Goal: Transaction & Acquisition: Purchase product/service

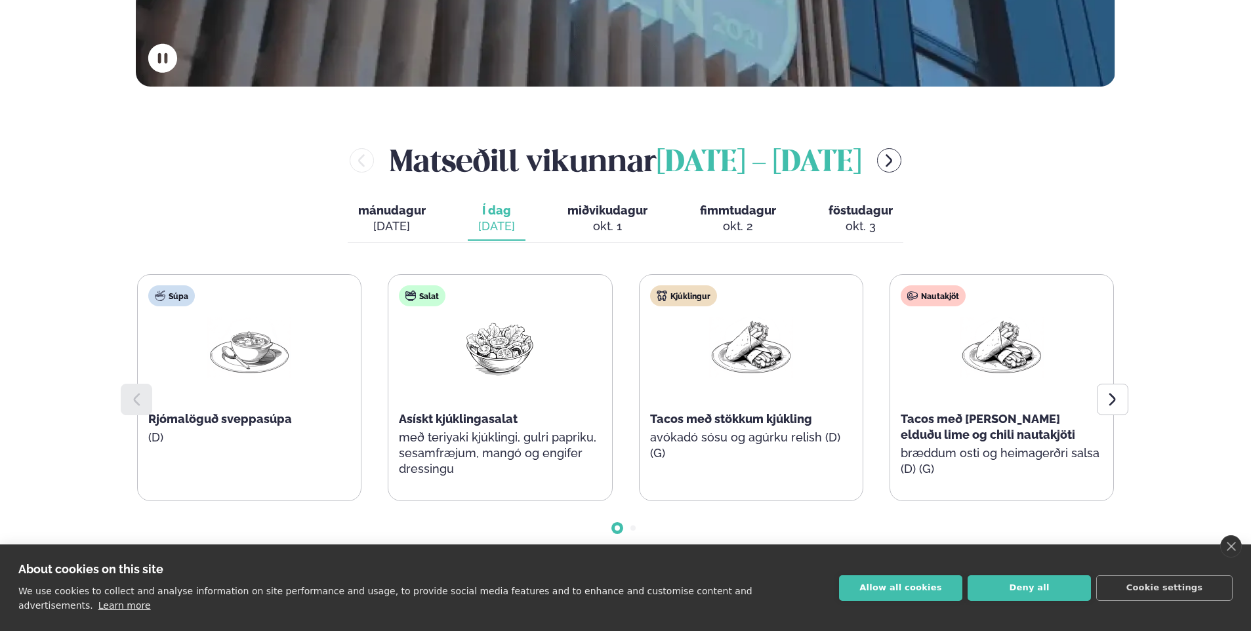
scroll to position [525, 0]
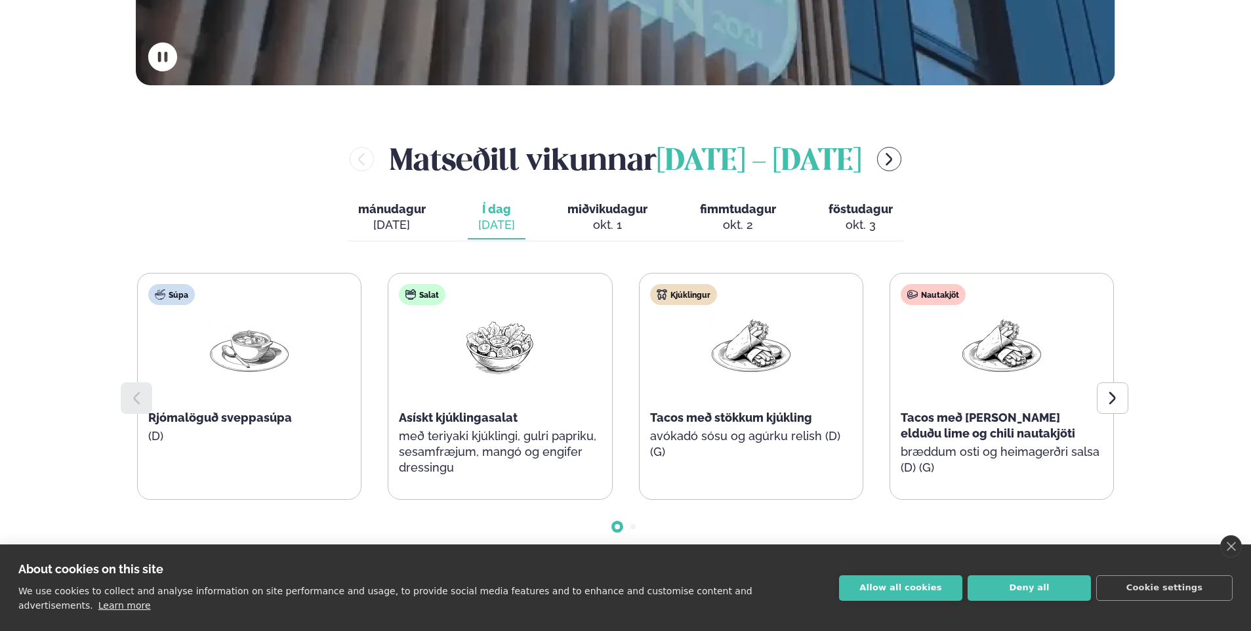
click at [421, 222] on div "[DATE]" at bounding box center [392, 225] width 68 height 16
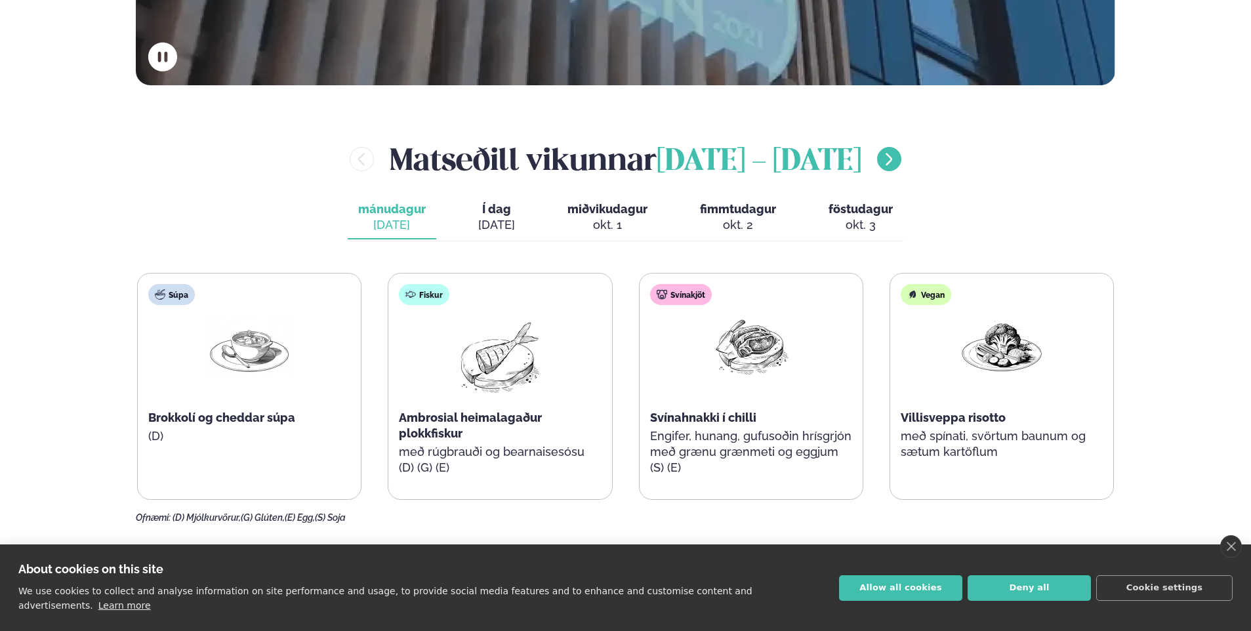
click at [896, 164] on icon "menu-btn-right" at bounding box center [889, 159] width 16 height 16
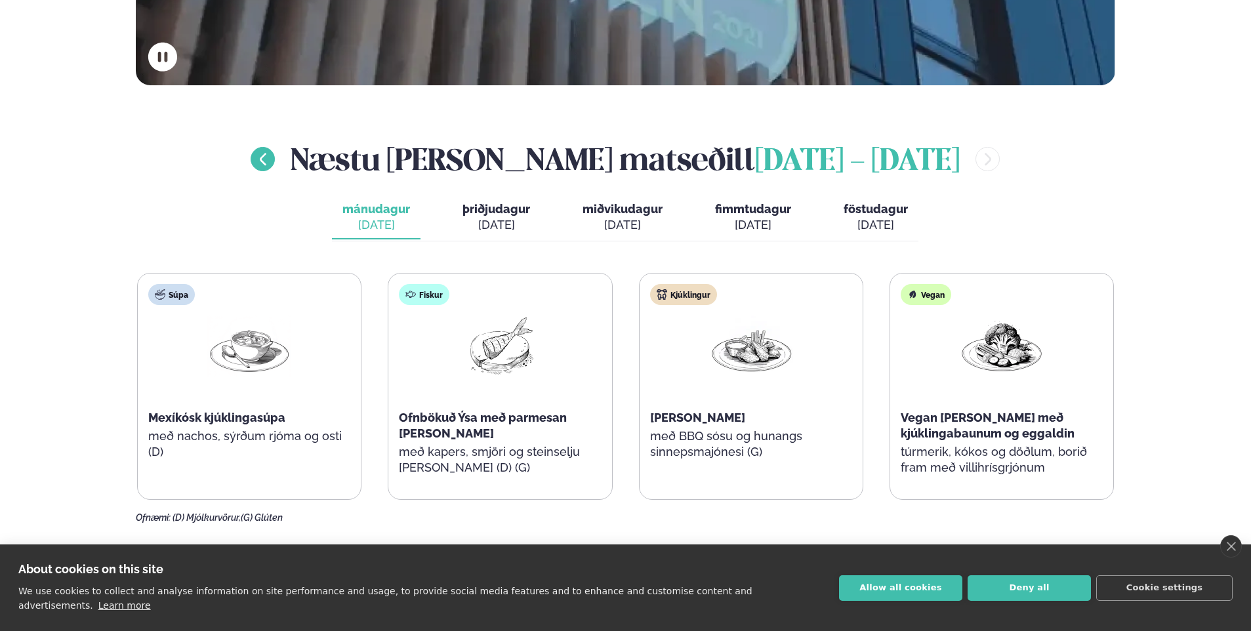
click at [271, 165] on icon "menu-btn-left" at bounding box center [263, 159] width 16 height 16
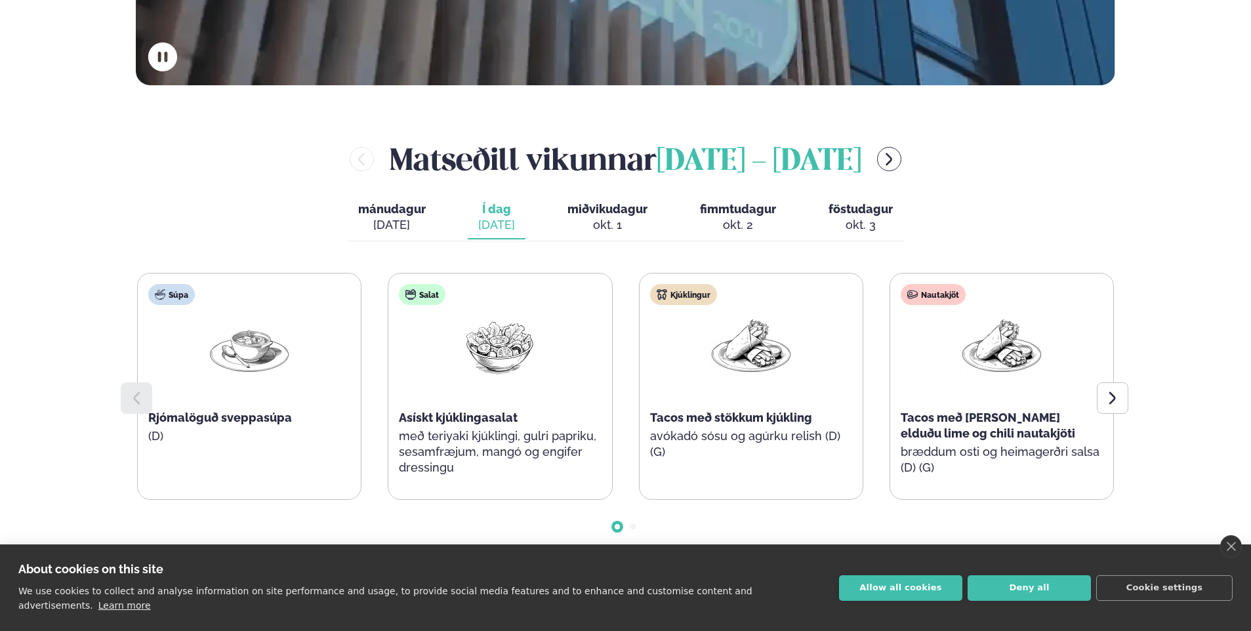
click at [420, 228] on div "[DATE]" at bounding box center [392, 225] width 68 height 16
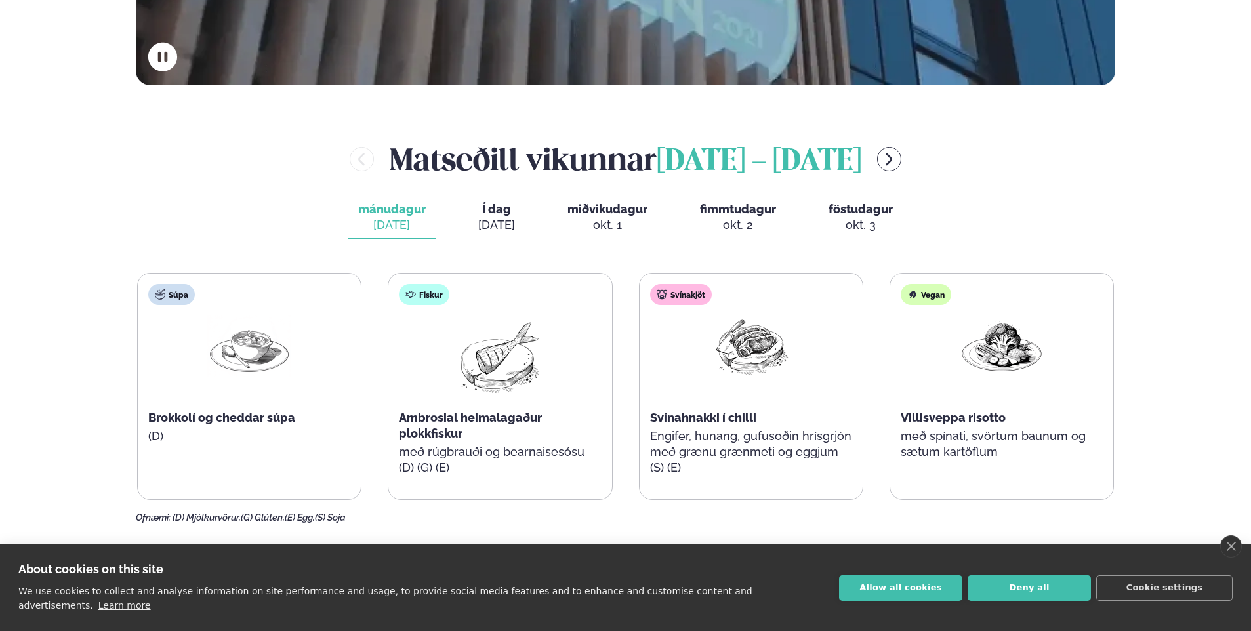
click at [482, 218] on div "[DATE]" at bounding box center [496, 225] width 37 height 16
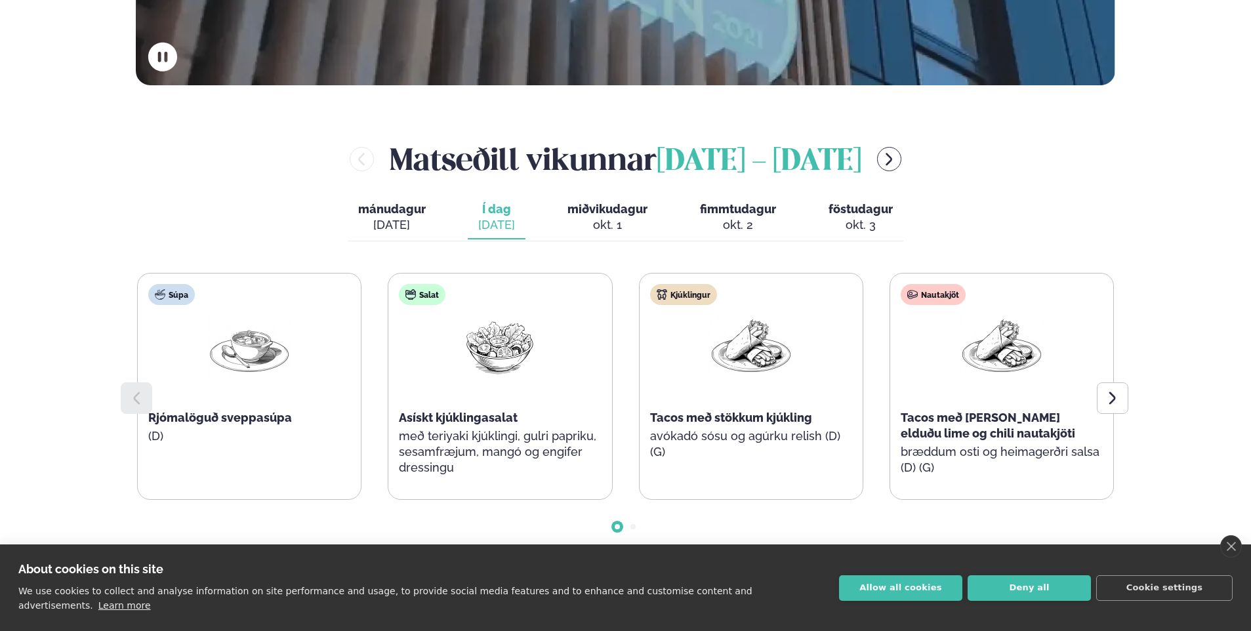
click at [601, 218] on div "okt. 1" at bounding box center [607, 225] width 80 height 16
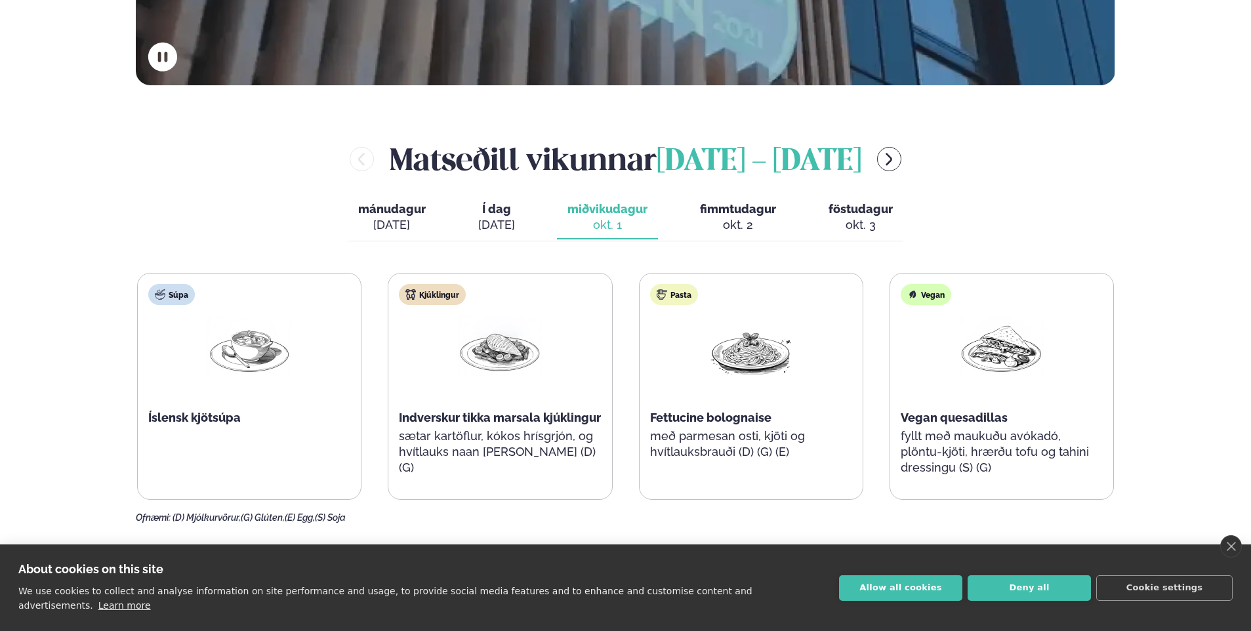
click at [732, 197] on button "fimmtudagur fim. [DATE]" at bounding box center [737, 217] width 97 height 43
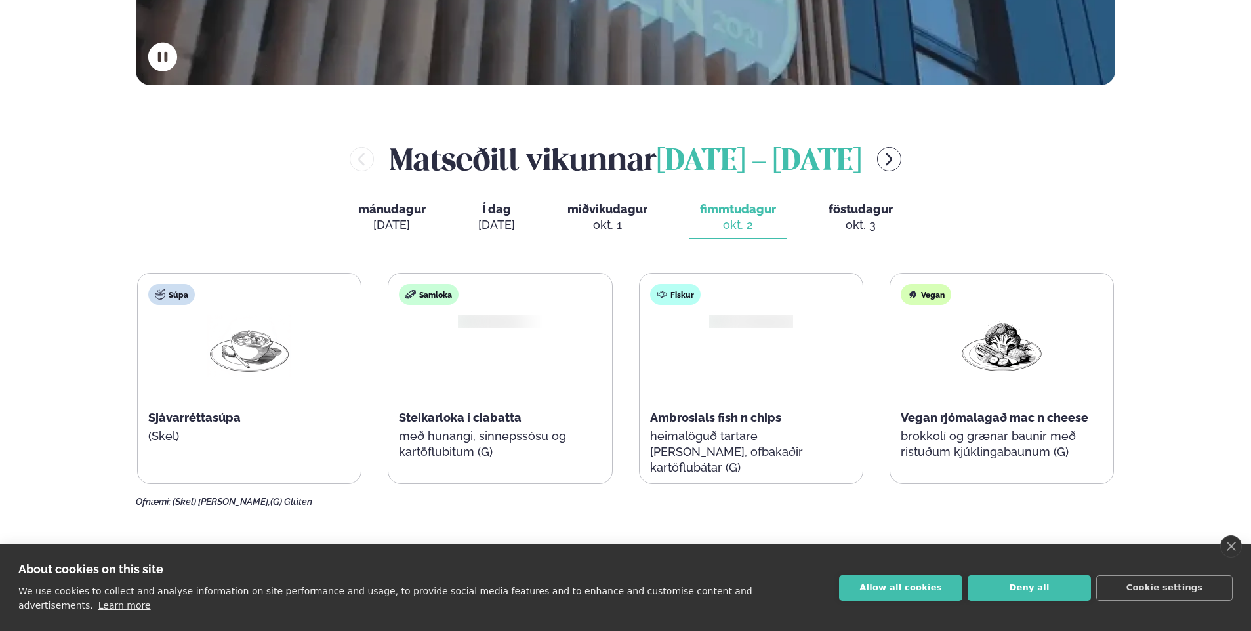
click at [834, 215] on span "föstudagur" at bounding box center [860, 209] width 64 height 14
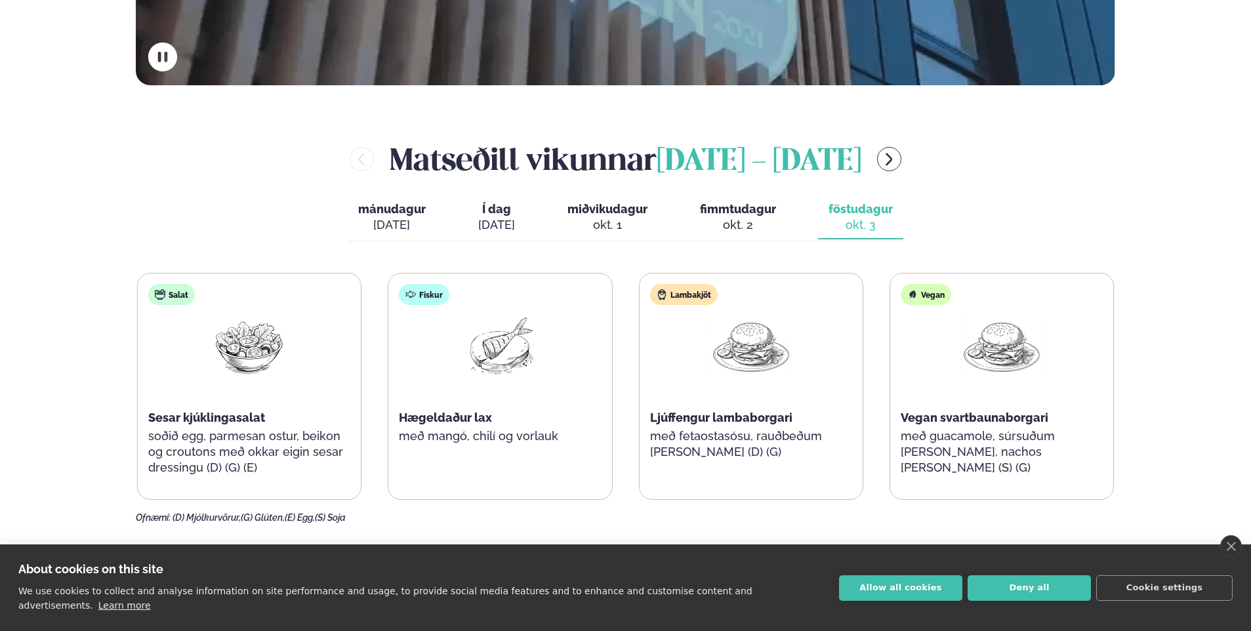
click at [482, 218] on div "[DATE]" at bounding box center [496, 225] width 37 height 16
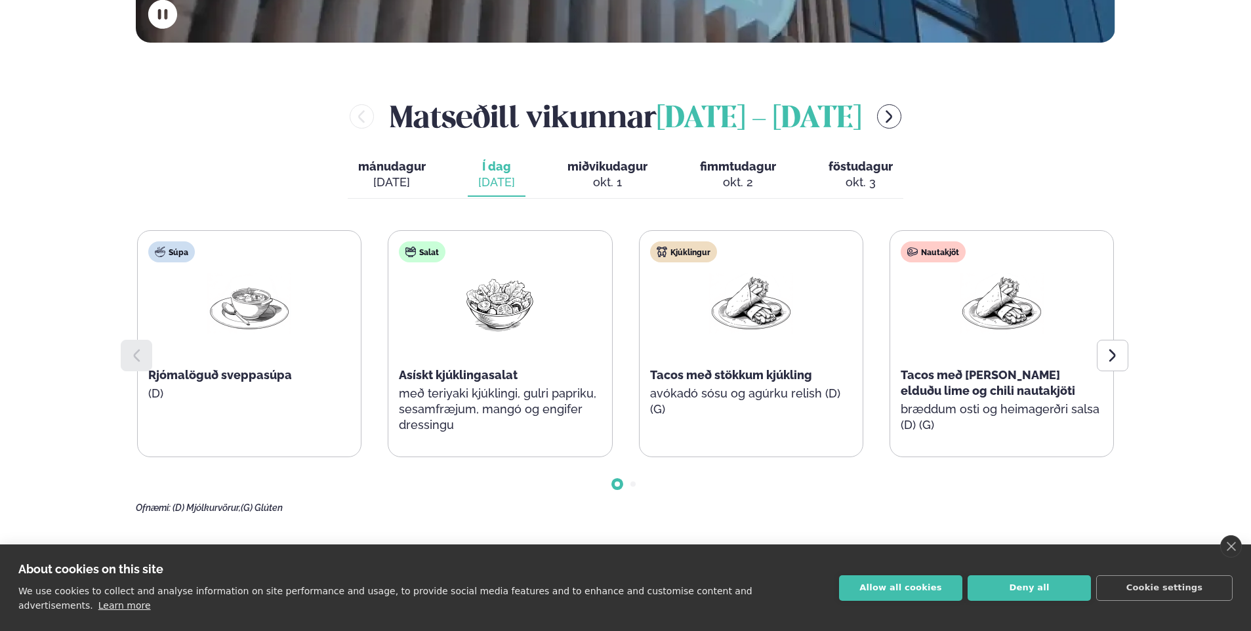
scroll to position [590, 0]
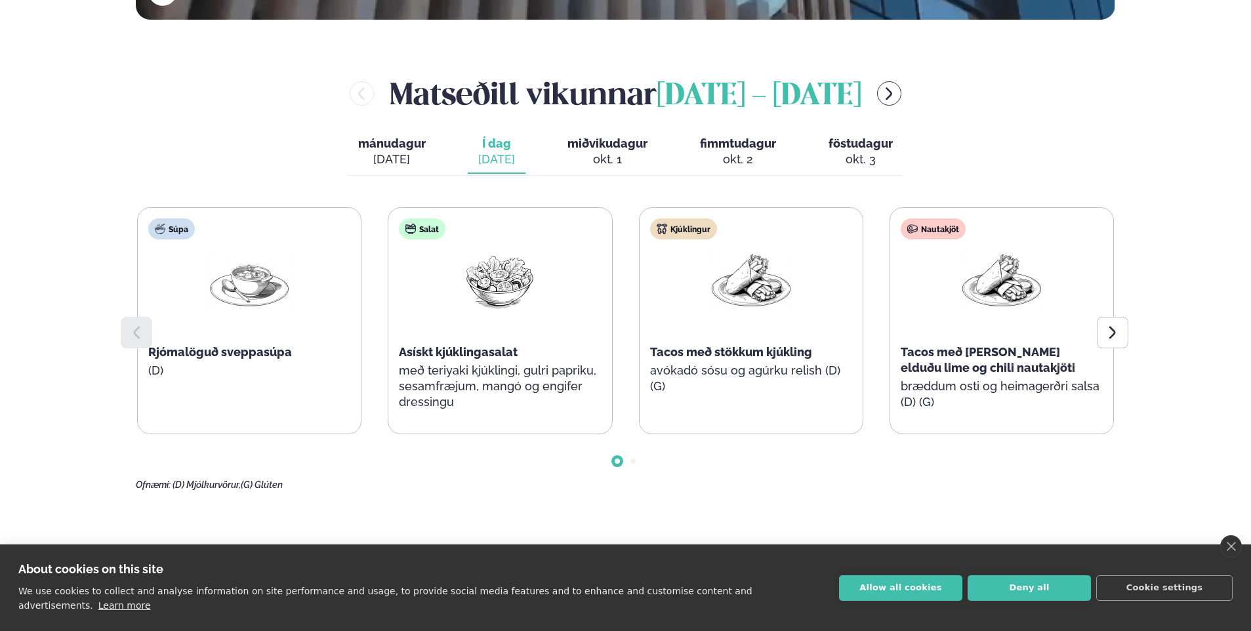
click at [463, 352] on span "Asískt kjúklingasalat" at bounding box center [458, 352] width 119 height 14
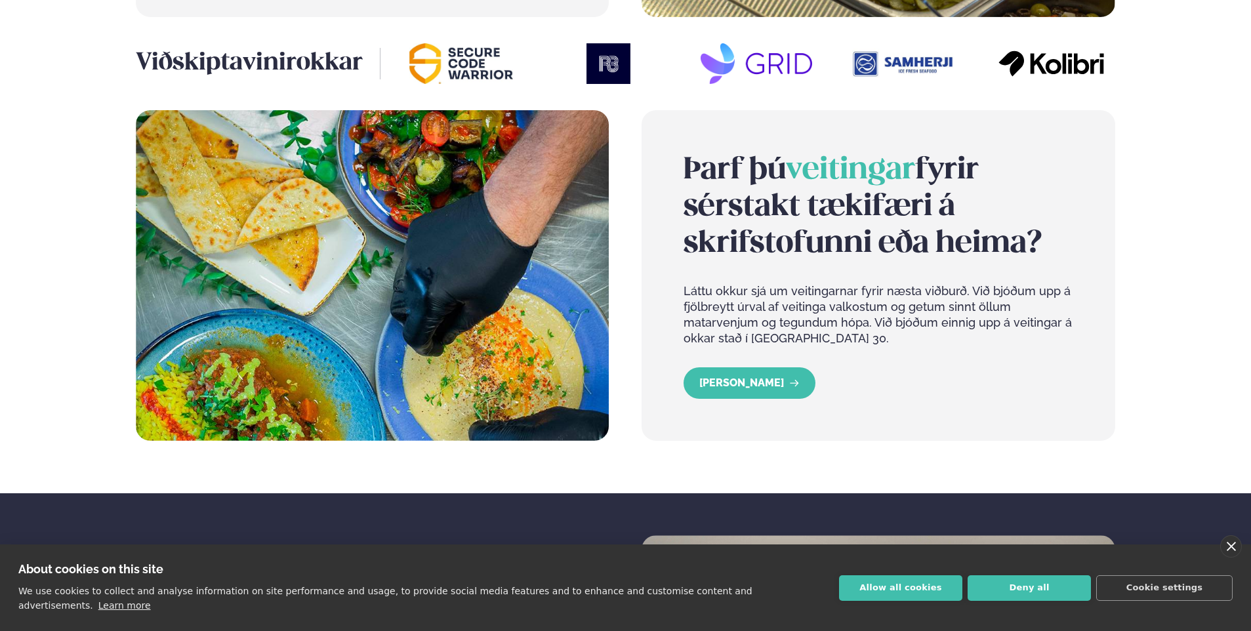
drag, startPoint x: 1235, startPoint y: 557, endPoint x: 1237, endPoint y: 538, distance: 18.5
click at [1237, 557] on link "close" at bounding box center [1231, 546] width 22 height 22
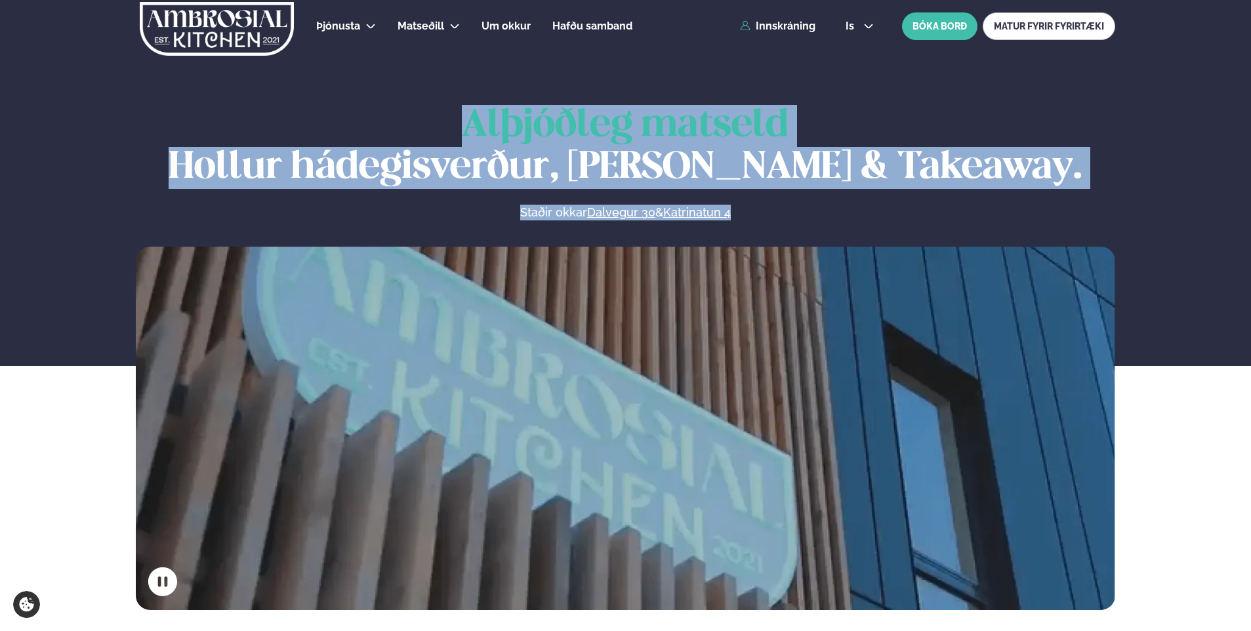
drag, startPoint x: 1250, startPoint y: 65, endPoint x: 1256, endPoint y: 219, distance: 154.2
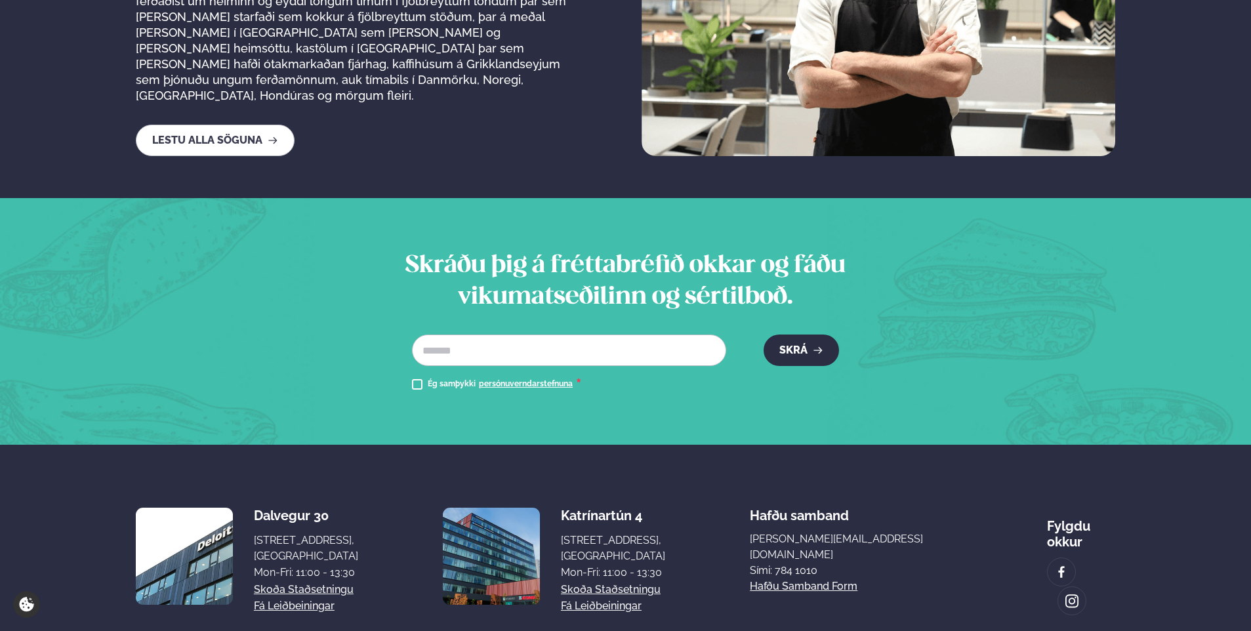
scroll to position [2378, 0]
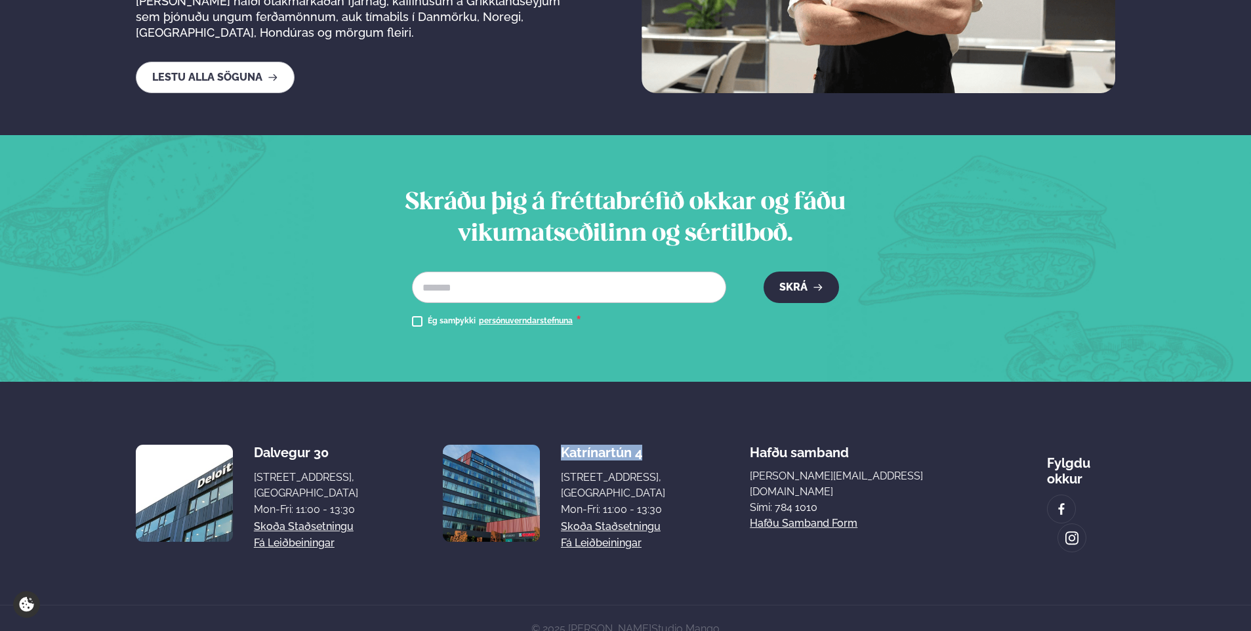
drag, startPoint x: 691, startPoint y: 437, endPoint x: 597, endPoint y: 433, distance: 94.5
click at [597, 445] on div "Katrínartún 4" at bounding box center [613, 453] width 104 height 16
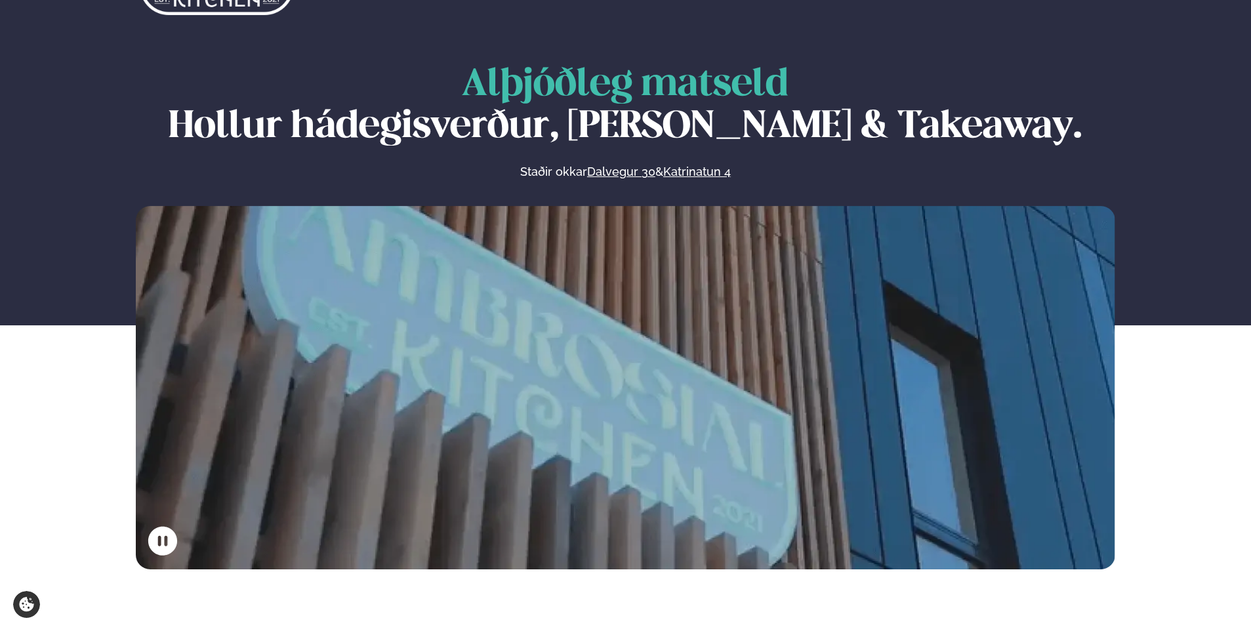
scroll to position [0, 0]
